Goal: Information Seeking & Learning: Check status

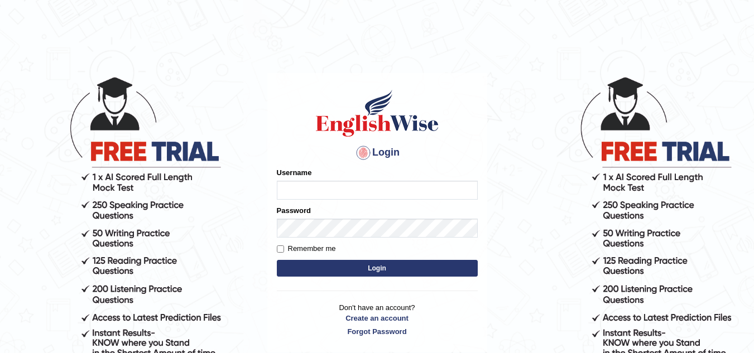
type input "Kamaljeetkaur"
click at [344, 270] on button "Login" at bounding box center [377, 268] width 201 height 17
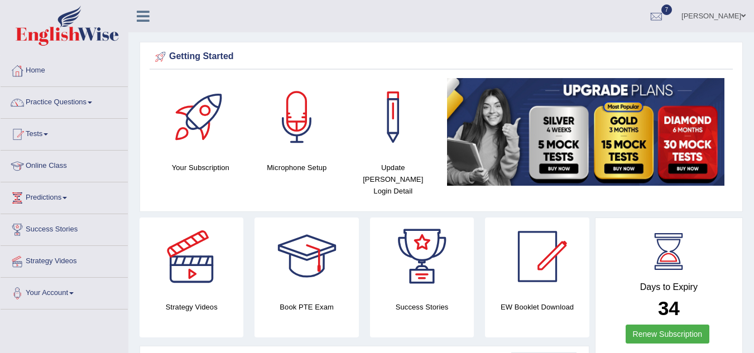
click at [48, 135] on span at bounding box center [46, 134] width 4 height 2
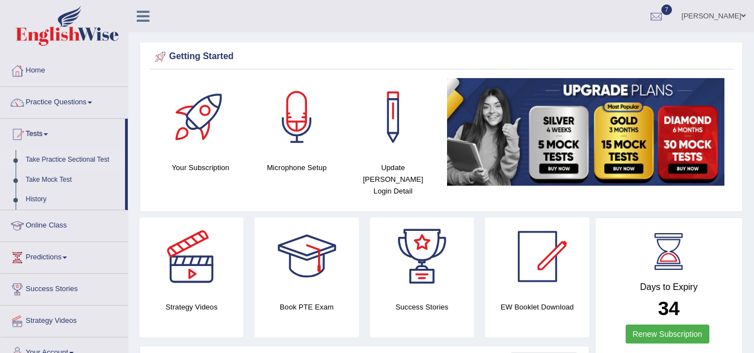
click at [43, 158] on link "Take Practice Sectional Test" at bounding box center [73, 160] width 104 height 20
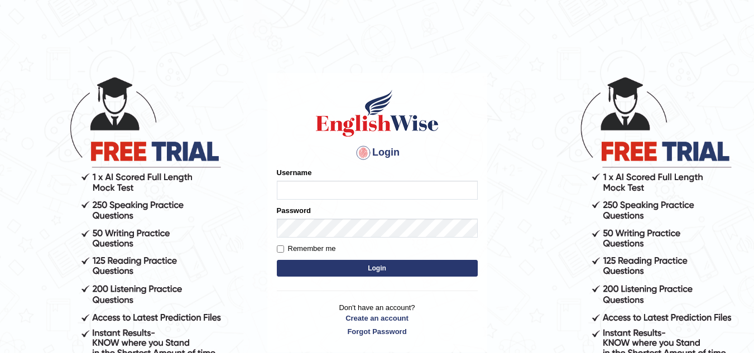
click at [295, 189] on input "Username" at bounding box center [377, 190] width 201 height 19
type input "Kamaljeetkaur"
click at [381, 270] on button "Login" at bounding box center [377, 268] width 201 height 17
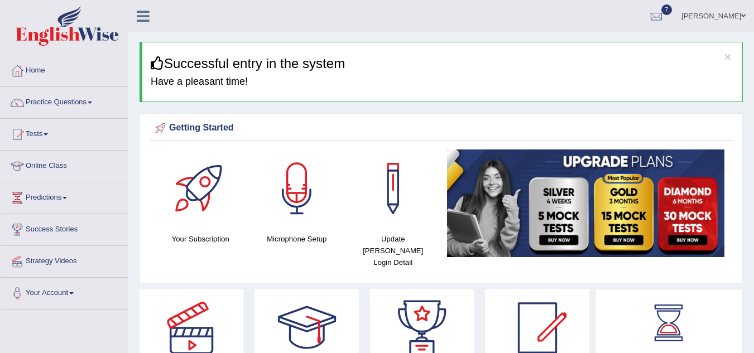
click at [50, 132] on link "Tests" at bounding box center [64, 133] width 127 height 28
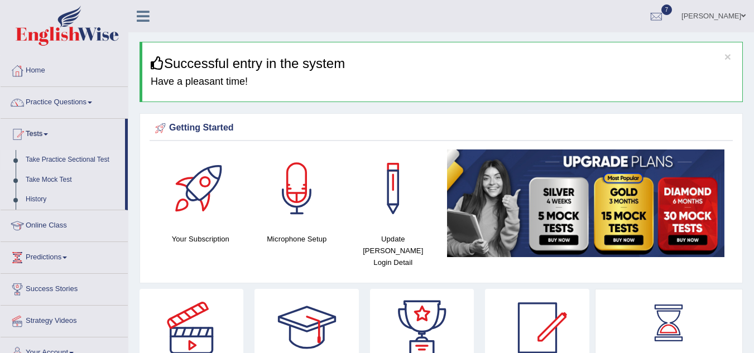
click at [61, 156] on link "Take Practice Sectional Test" at bounding box center [73, 160] width 104 height 20
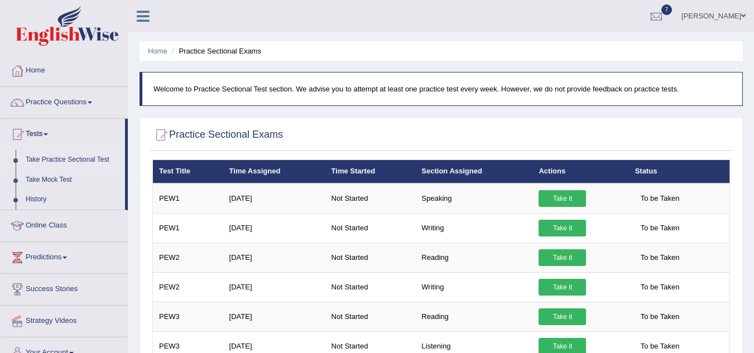
click at [30, 202] on link "History" at bounding box center [73, 200] width 104 height 20
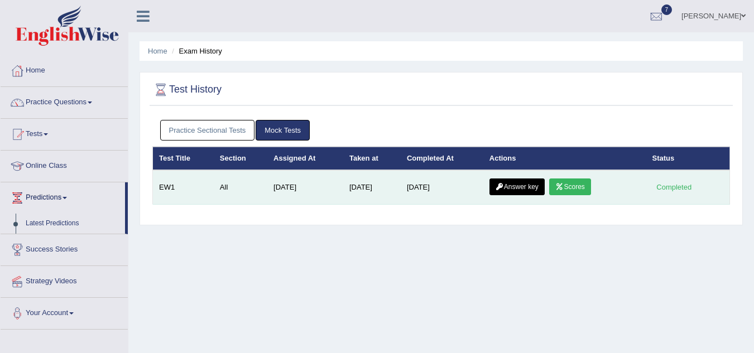
click at [580, 186] on link "Scores" at bounding box center [569, 187] width 41 height 17
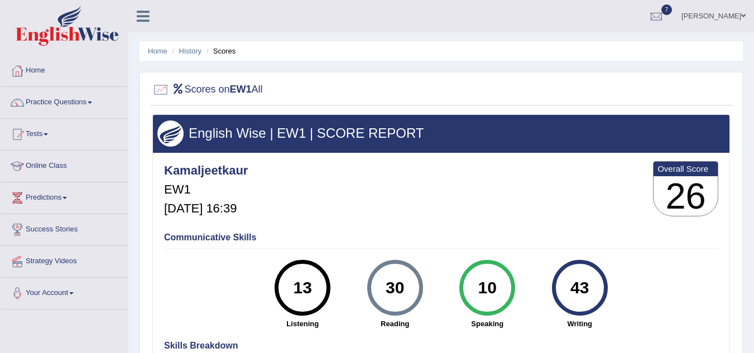
click at [582, 193] on div "Kamaljeetkaur EW1 [DATE] 16:39 Overall Score 26" at bounding box center [441, 192] width 560 height 66
